Goal: Transaction & Acquisition: Purchase product/service

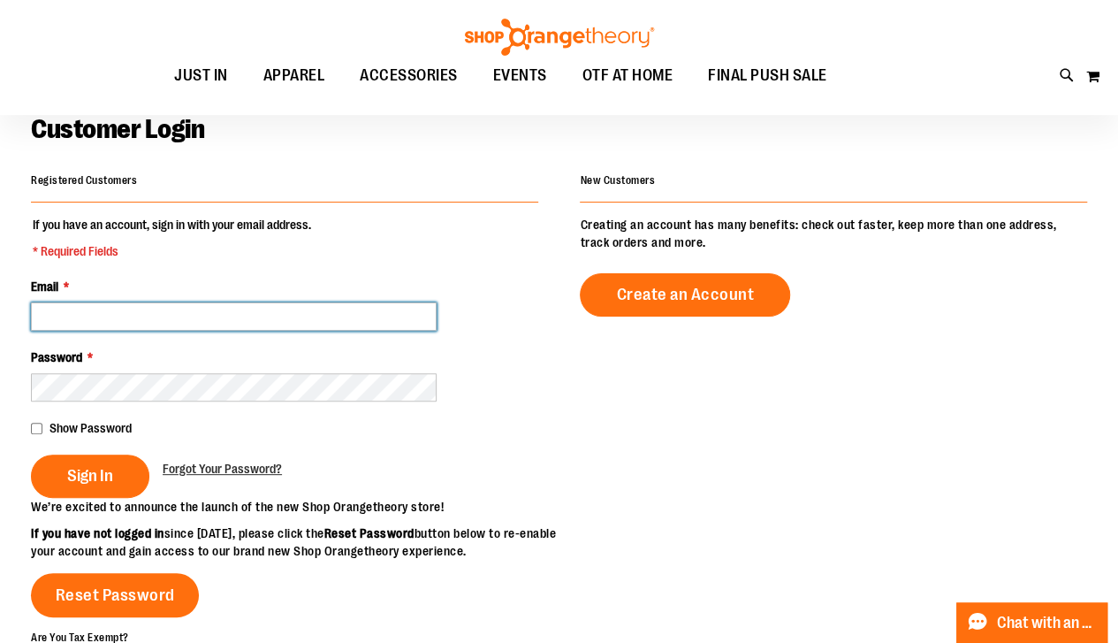
scroll to position [88, 0]
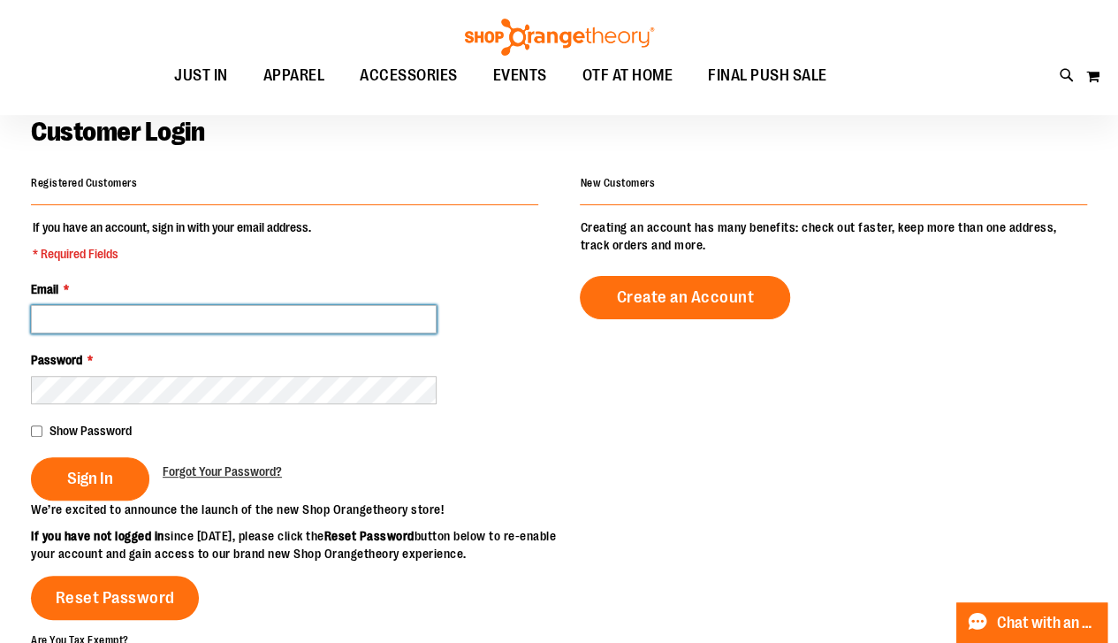
click at [62, 323] on input "Email *" at bounding box center [234, 319] width 406 height 28
type input "**********"
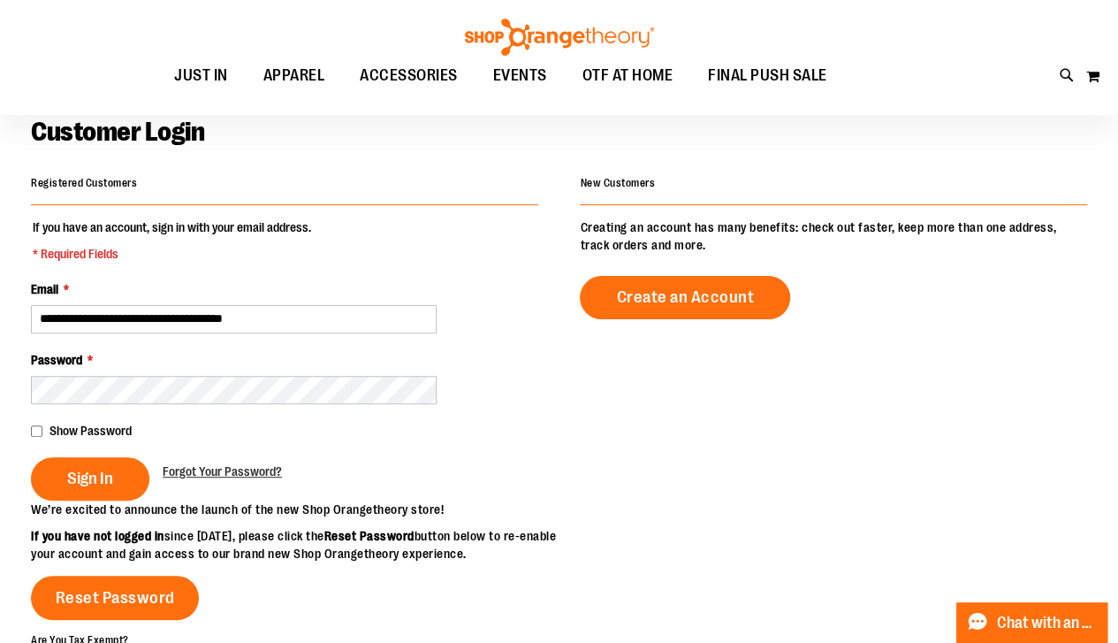
click at [95, 475] on span "Sign In" at bounding box center [90, 477] width 46 height 19
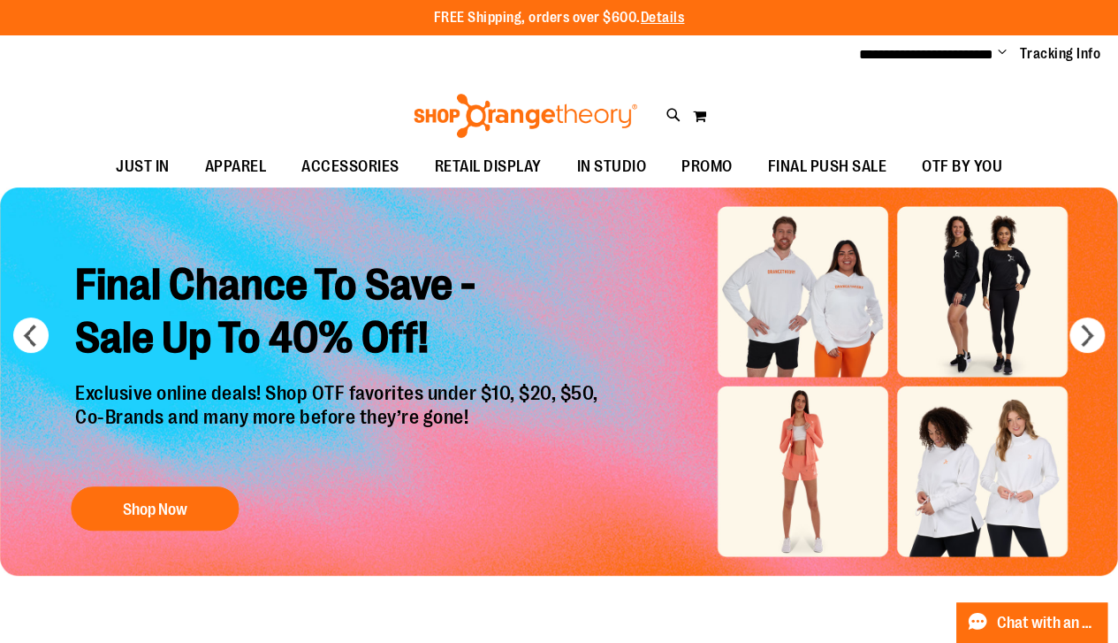
click at [104, 72] on div "**********" at bounding box center [559, 54] width 1118 height 39
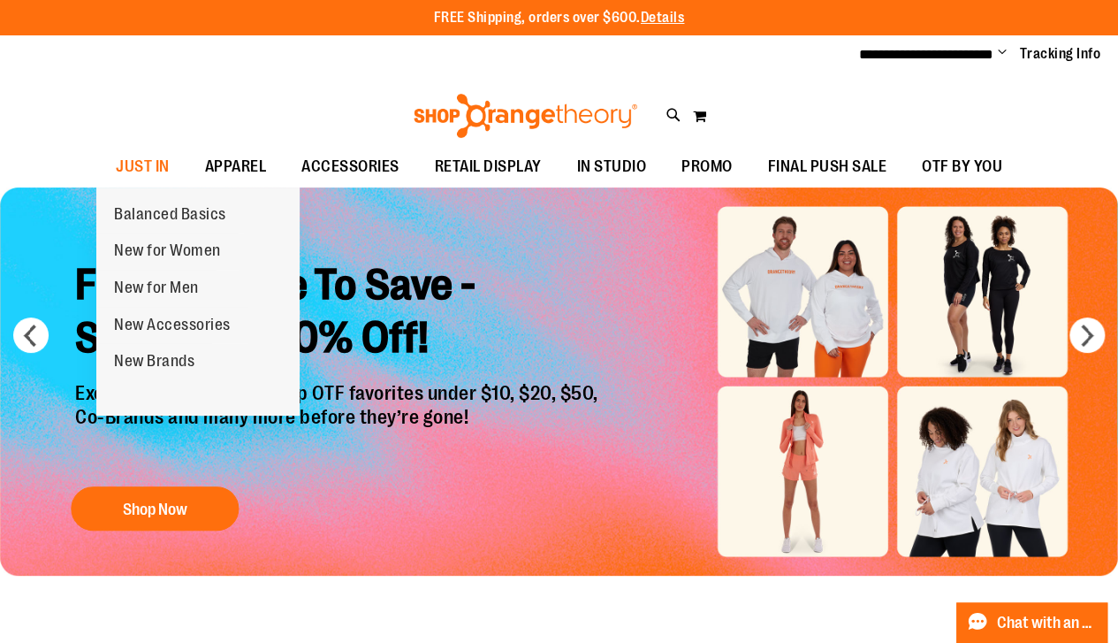
click at [161, 327] on span "New Accessories" at bounding box center [172, 327] width 117 height 22
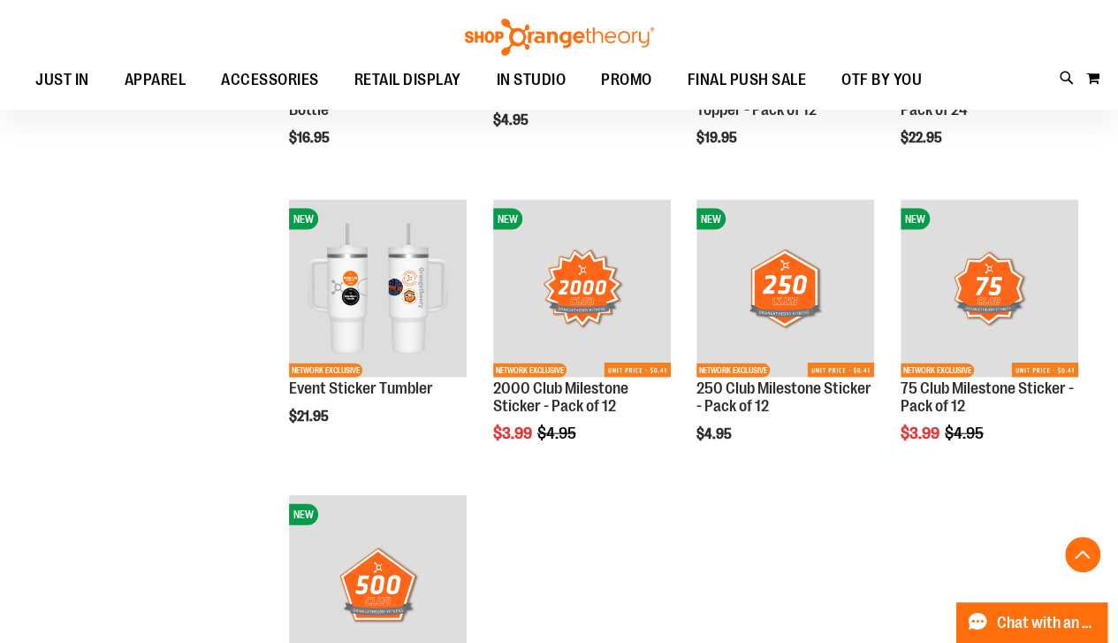
scroll to position [1501, 0]
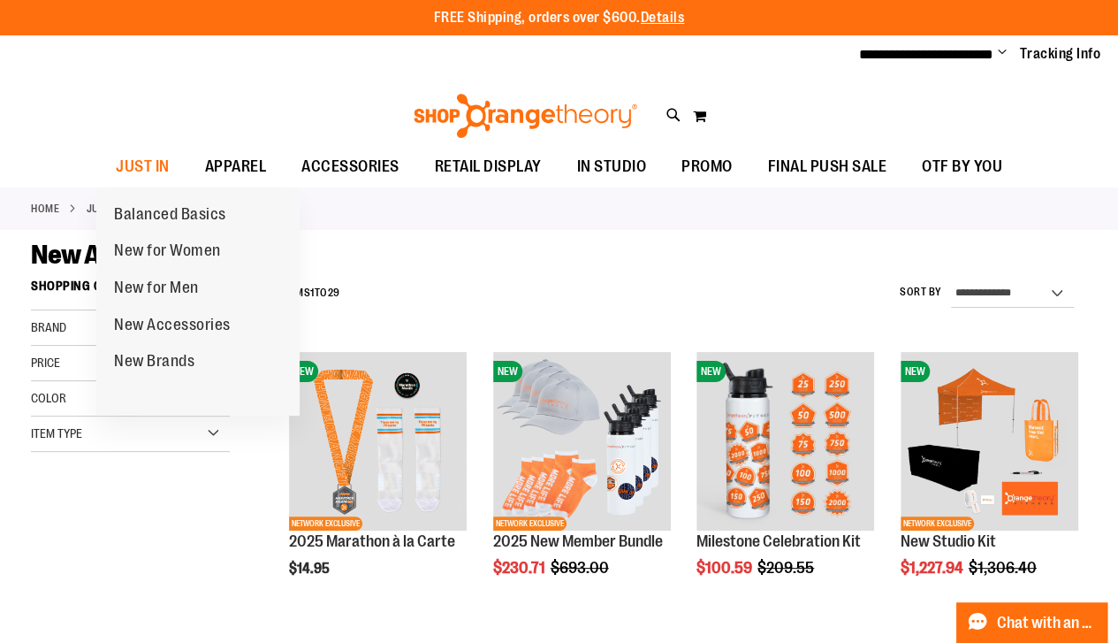
click at [169, 356] on span "New Brands" at bounding box center [154, 363] width 80 height 22
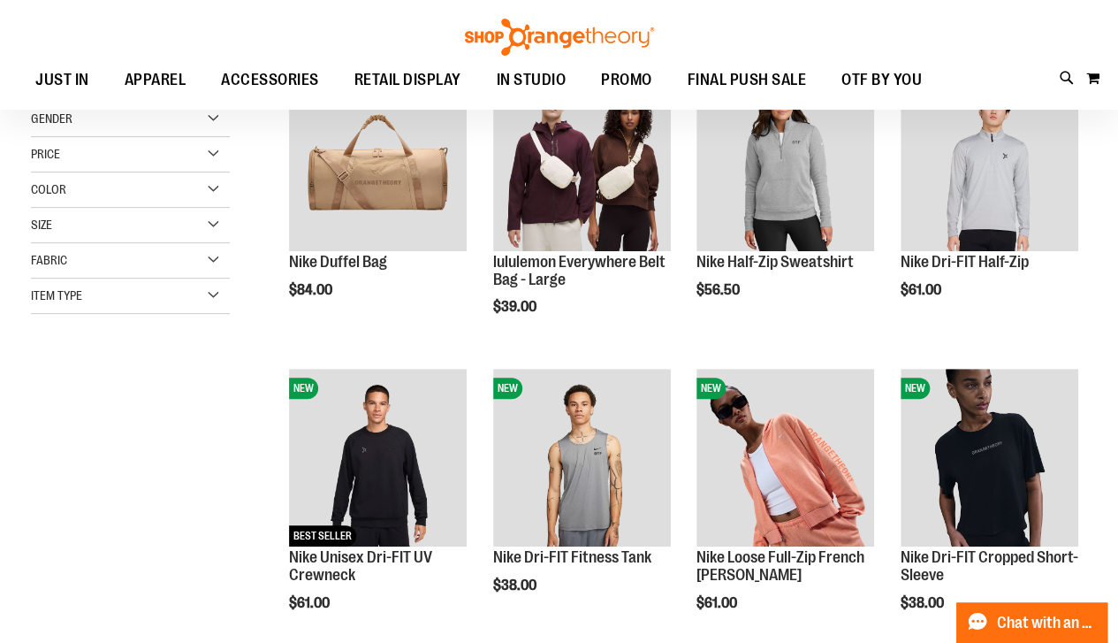
scroll to position [176, 0]
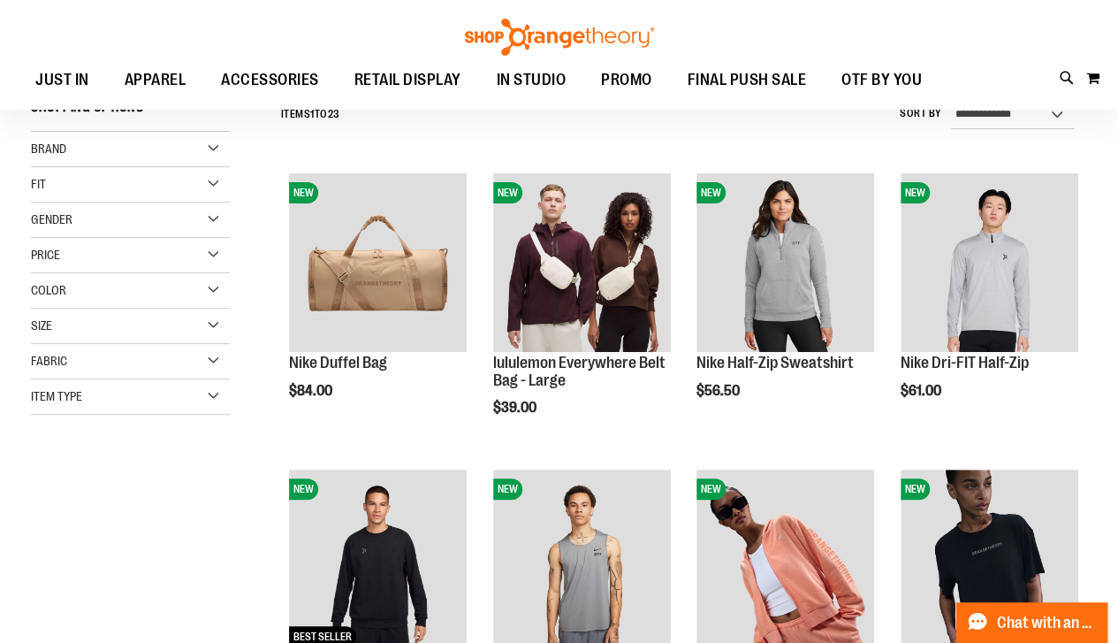
click at [564, 264] on img "product" at bounding box center [582, 262] width 178 height 178
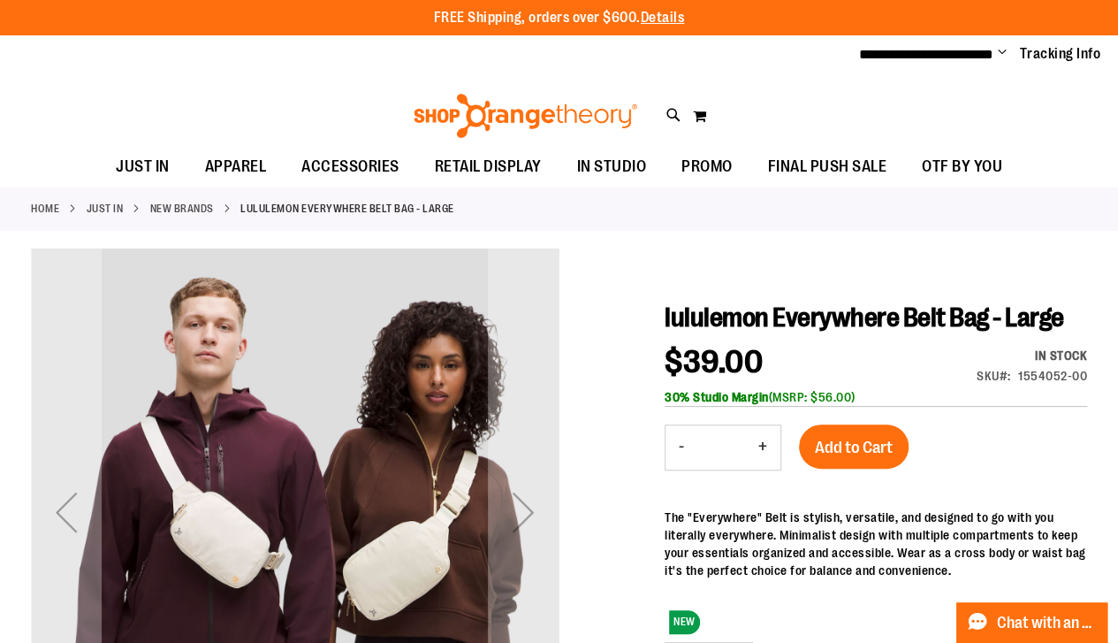
click at [825, 453] on span "Add to Cart" at bounding box center [854, 447] width 78 height 19
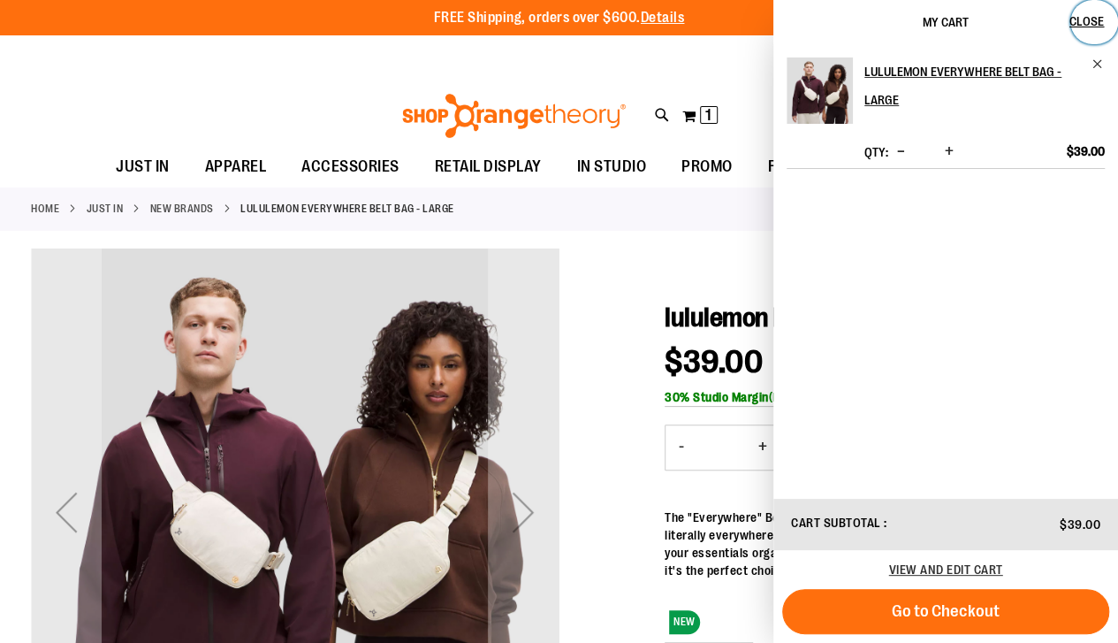
click at [1083, 18] on span "Close" at bounding box center [1086, 21] width 34 height 14
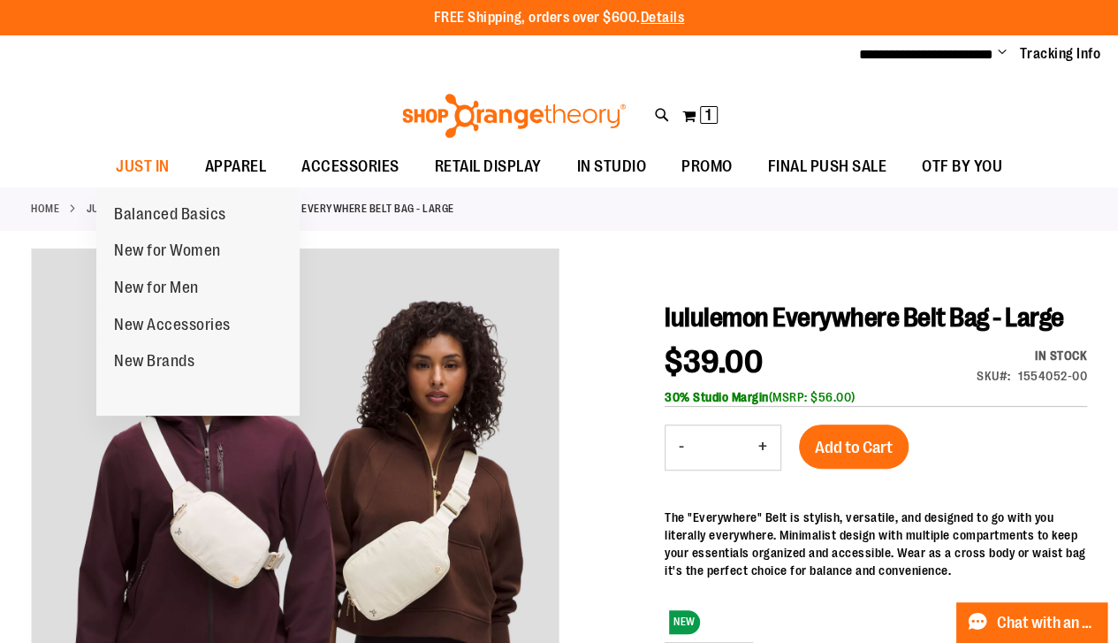
click at [133, 214] on span "Balanced Basics" at bounding box center [170, 216] width 112 height 22
